Goal: Navigation & Orientation: Find specific page/section

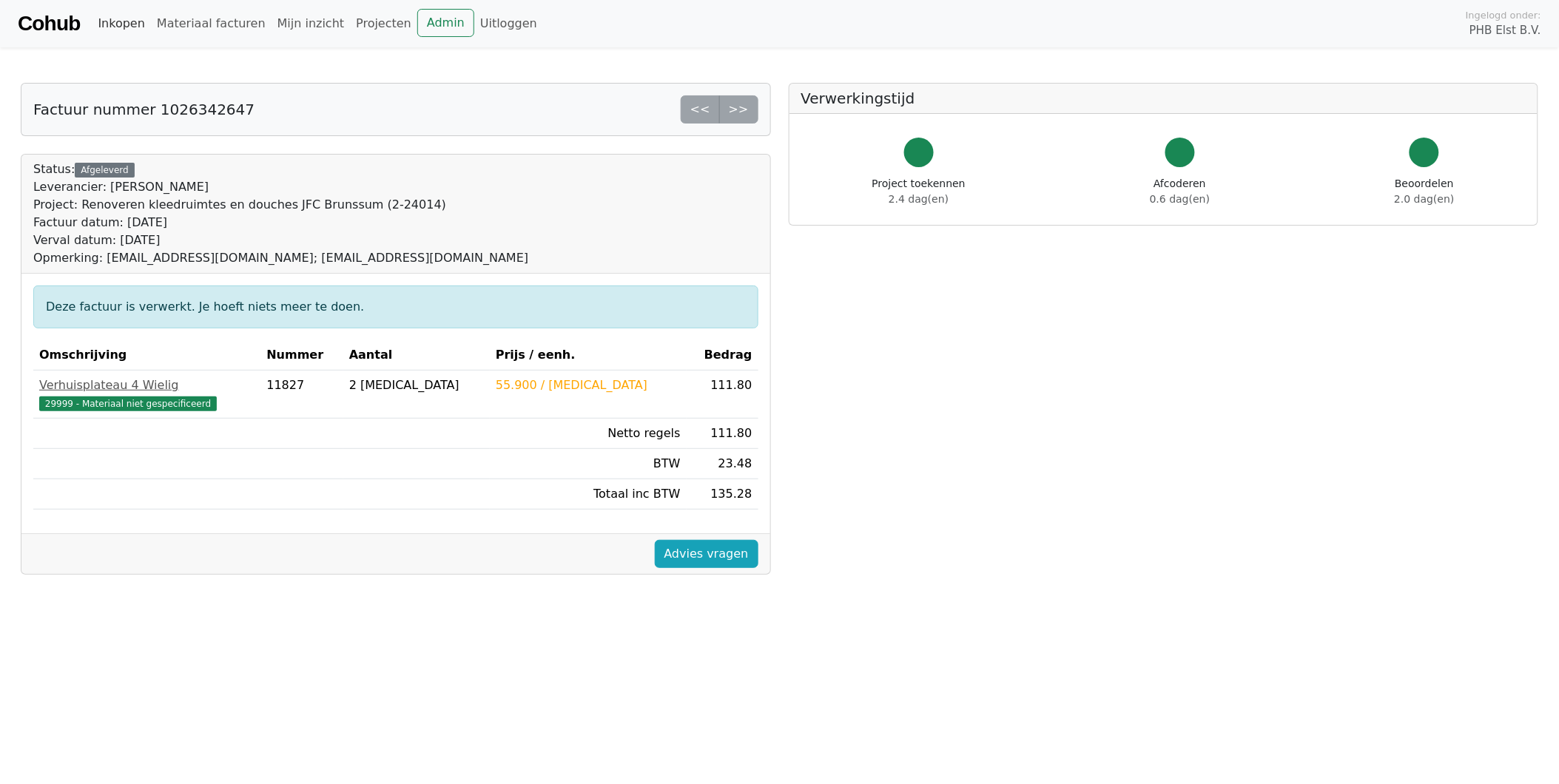
click at [100, 26] on link "Inkopen" at bounding box center [121, 23] width 59 height 29
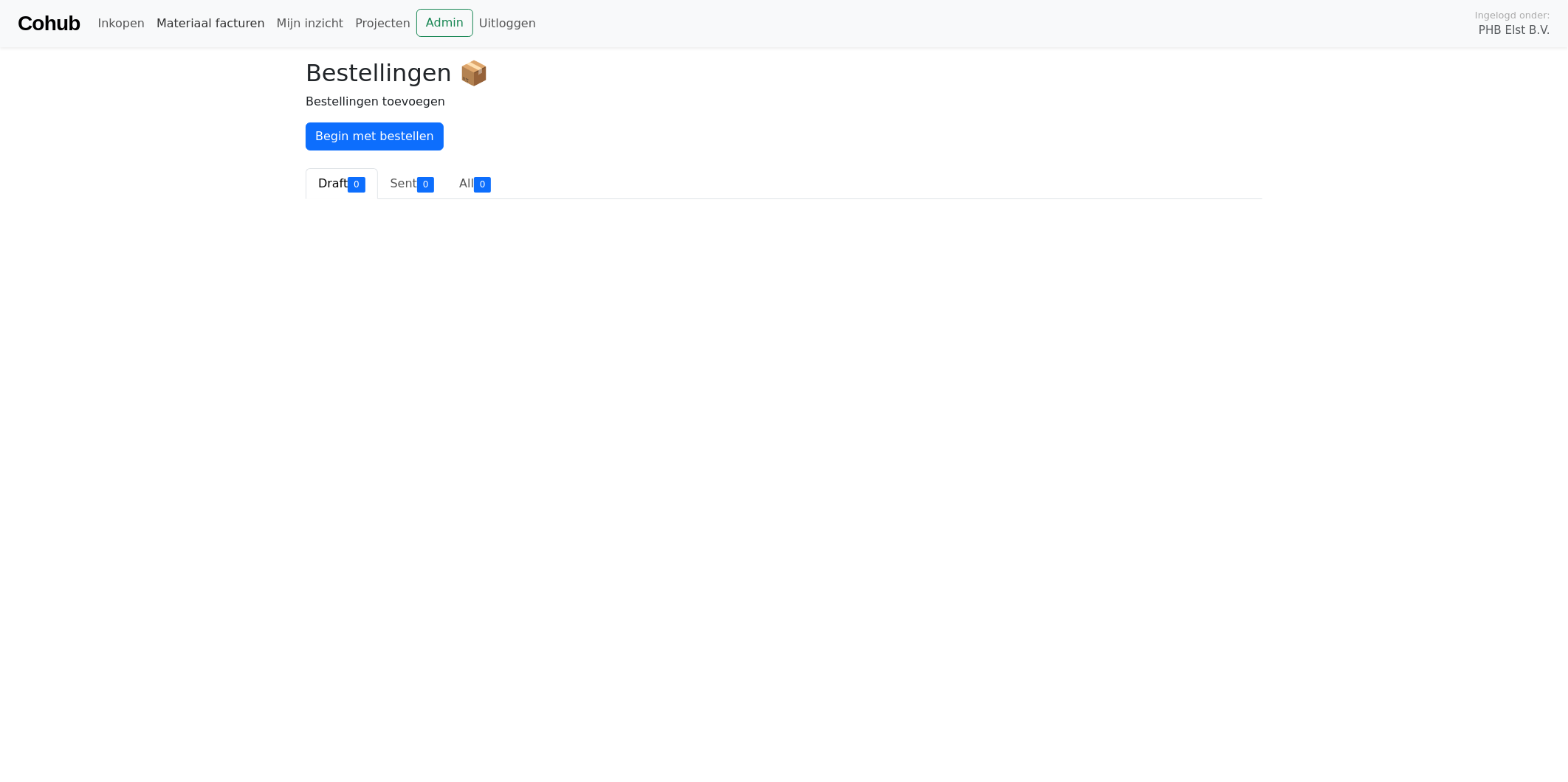
click at [189, 18] on link "Materiaal facturen" at bounding box center [211, 23] width 120 height 29
click at [336, 112] on span "Afcoderen" at bounding box center [348, 108] width 60 height 14
